Goal: Task Accomplishment & Management: Manage account settings

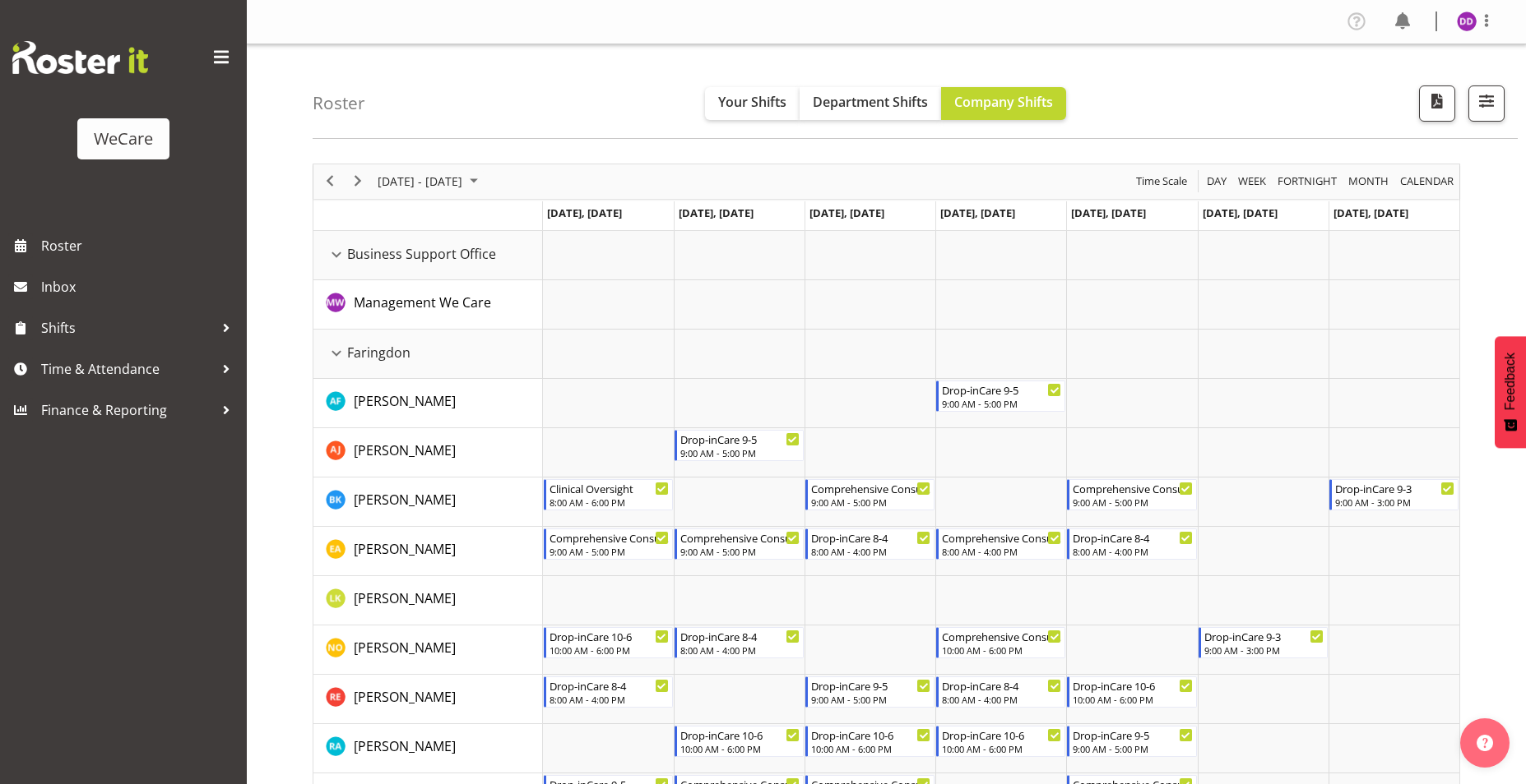
click at [1450, 20] on div "Profile Log Out" at bounding box center [1426, 22] width 166 height 27
click at [1482, 30] on span at bounding box center [1486, 20] width 20 height 20
click at [1413, 80] on link "Log Out" at bounding box center [1417, 86] width 158 height 30
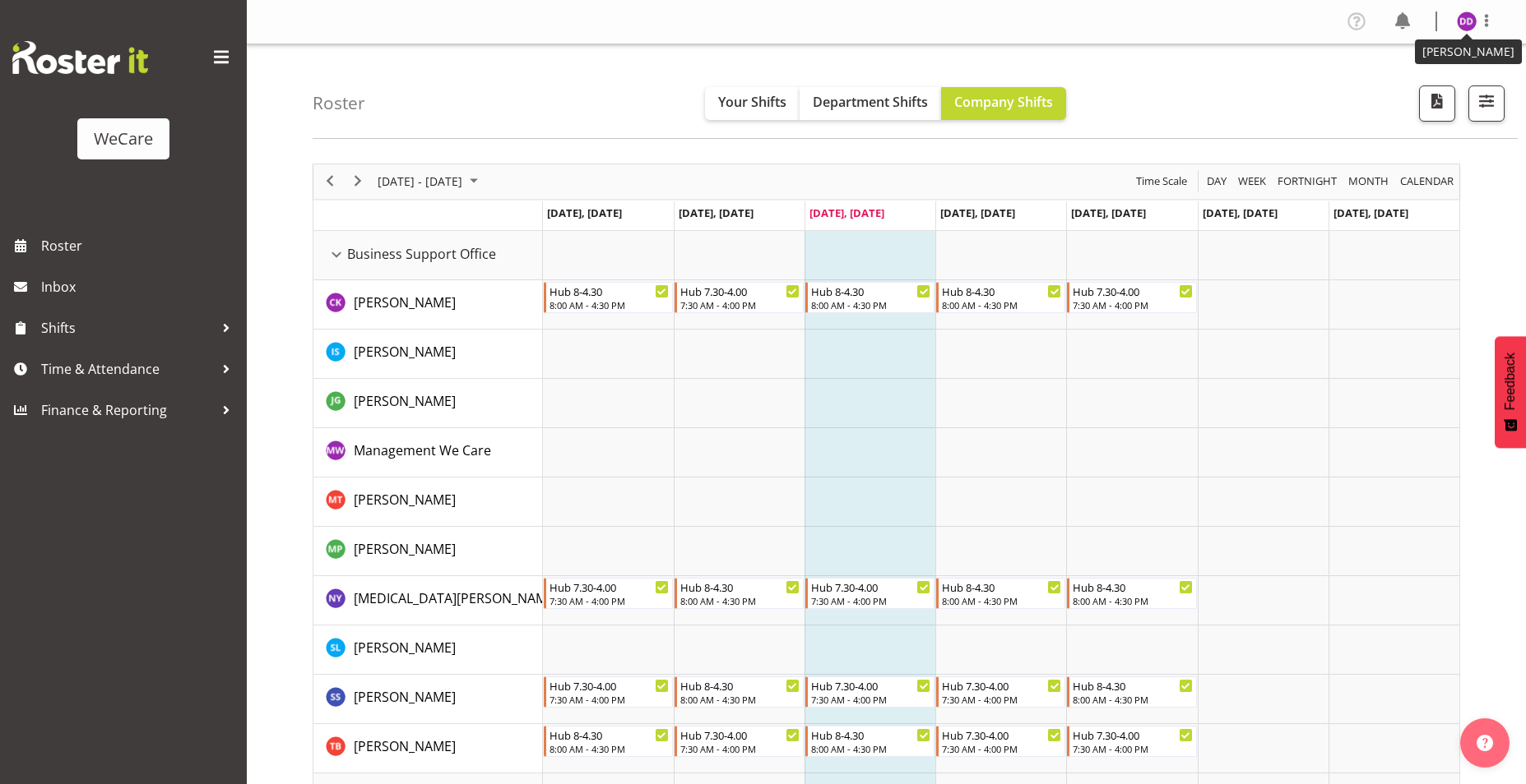
click at [1460, 22] on img at bounding box center [1466, 20] width 20 height 20
click at [1447, 71] on link "Profile" at bounding box center [1417, 56] width 158 height 30
